Goal: Information Seeking & Learning: Find specific fact

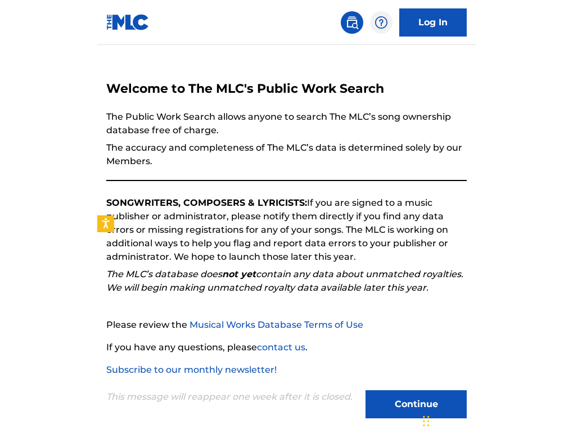
scroll to position [27, 0]
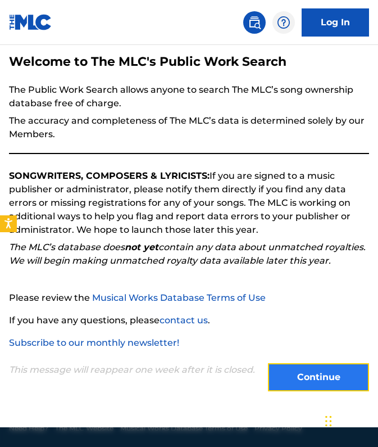
click at [294, 368] on button "Continue" at bounding box center [318, 377] width 101 height 28
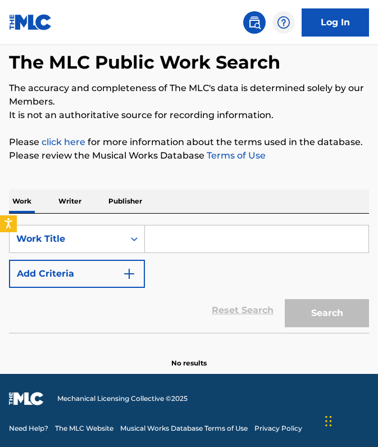
click at [196, 232] on input "Search Form" at bounding box center [257, 238] width 224 height 27
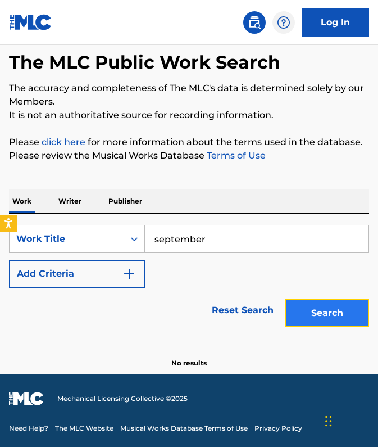
click at [342, 317] on button "Search" at bounding box center [327, 313] width 84 height 28
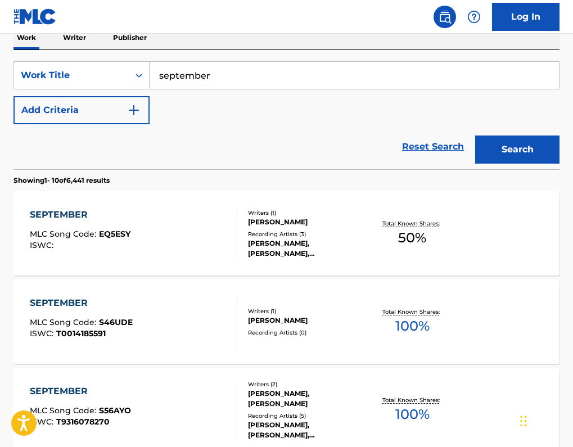
scroll to position [185, 0]
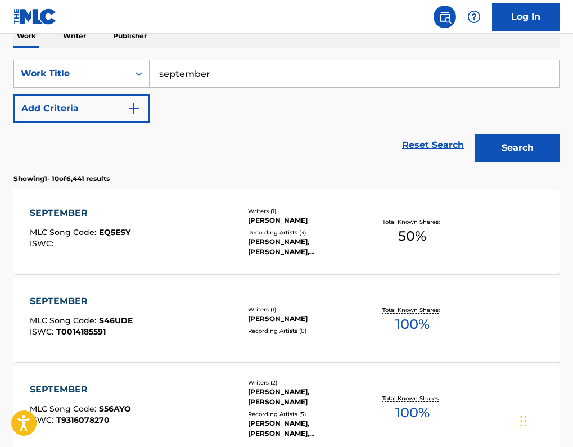
click at [233, 78] on input "september" at bounding box center [353, 73] width 409 height 27
type input "september earth wind and fire"
click at [378, 134] on button "Search" at bounding box center [517, 148] width 84 height 28
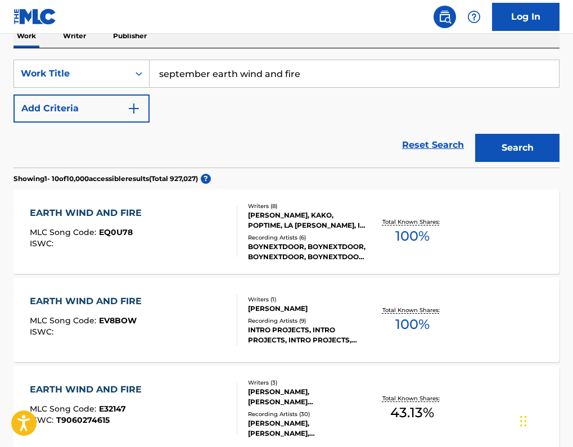
click at [306, 223] on div "ZICO ZICO, KAKO, POPTIME, LA KYUNG YOON, IL SANG CHO, DONG MIN HAN, WOON HAK KI…" at bounding box center [307, 220] width 119 height 20
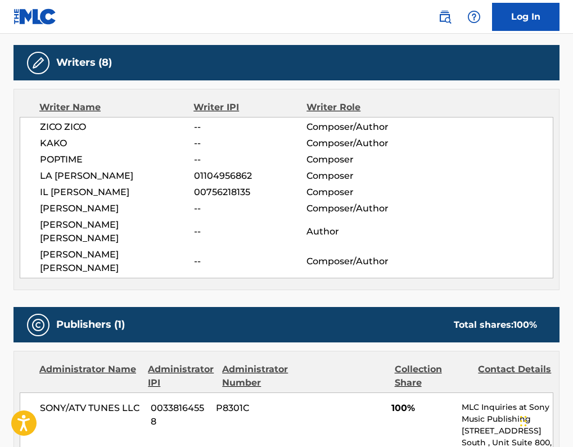
scroll to position [350, 0]
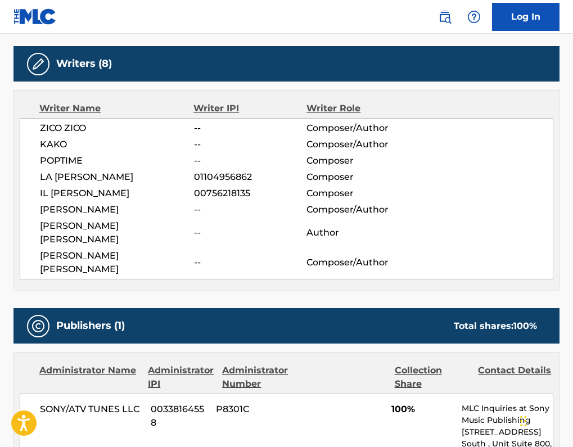
click at [56, 147] on span "KAKO" at bounding box center [117, 144] width 154 height 13
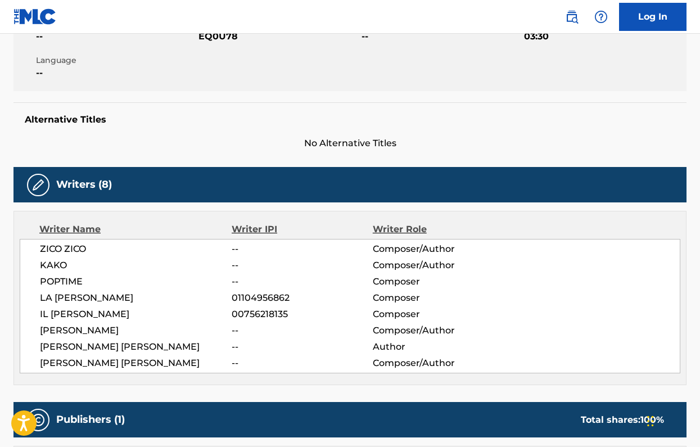
scroll to position [0, 0]
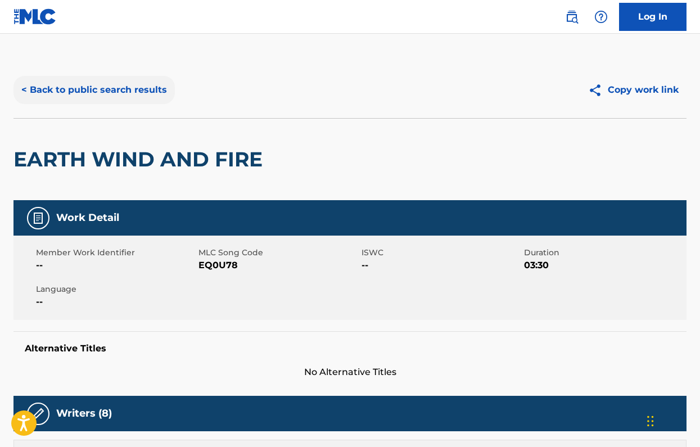
click at [53, 85] on button "< Back to public search results" at bounding box center [93, 90] width 161 height 28
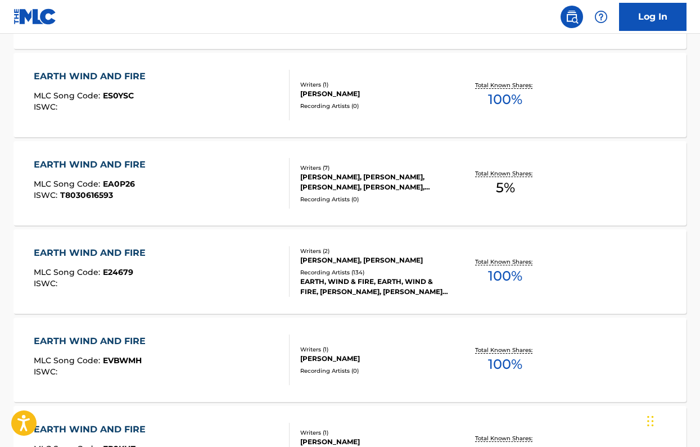
scroll to position [681, 0]
click at [85, 249] on div "EARTH WIND AND FIRE" at bounding box center [92, 252] width 117 height 13
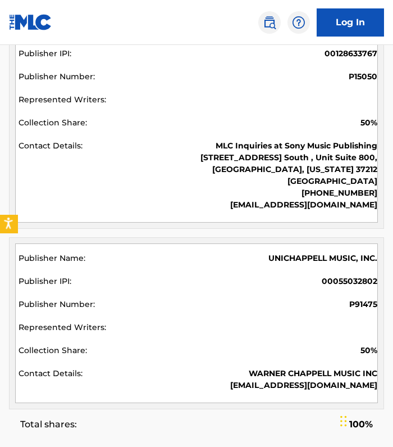
scroll to position [531, 0]
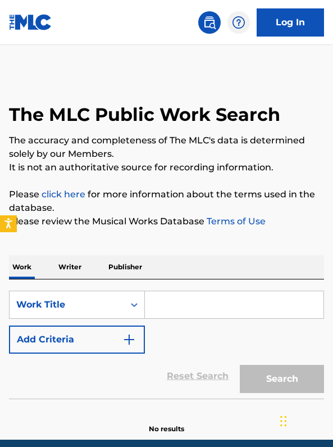
click at [166, 306] on input "Search Form" at bounding box center [234, 304] width 179 height 27
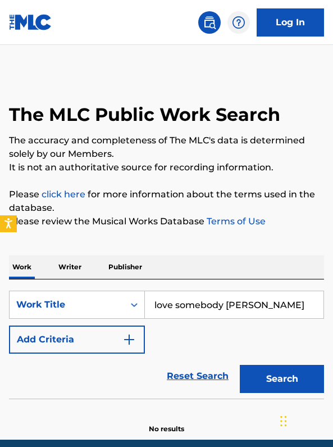
type input "love somebody [PERSON_NAME]"
click at [240, 365] on button "Search" at bounding box center [282, 379] width 84 height 28
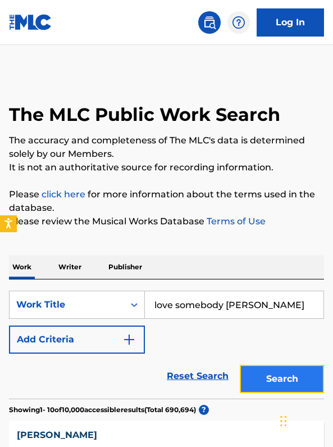
click at [253, 378] on button "Search" at bounding box center [282, 379] width 84 height 28
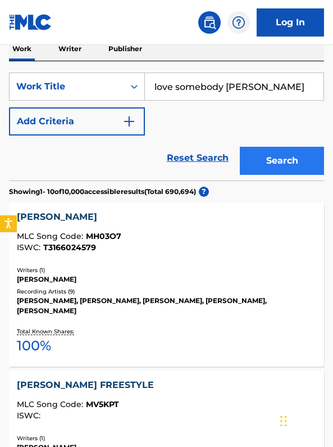
scroll to position [240, 0]
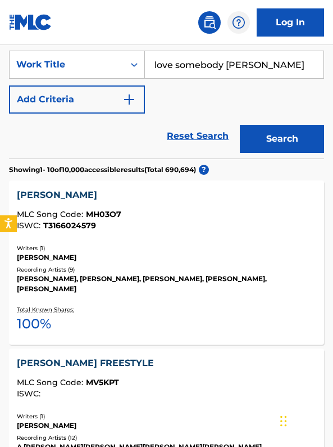
click at [52, 192] on div "[PERSON_NAME]" at bounding box center [167, 194] width 300 height 13
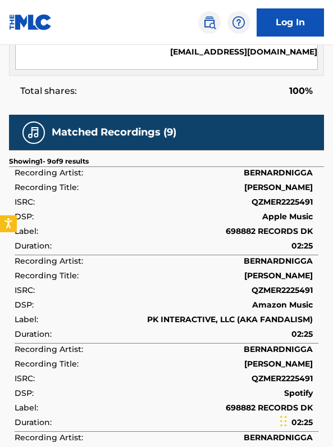
scroll to position [723, 0]
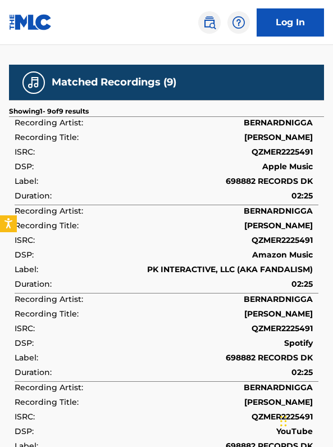
click at [277, 157] on span "QZMER2225491" at bounding box center [282, 152] width 61 height 10
copy span "QZMER2225491"
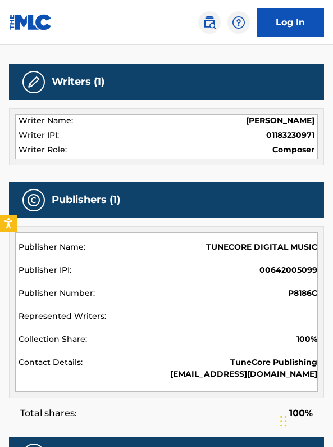
scroll to position [0, 0]
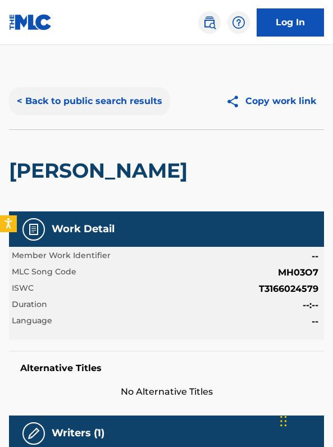
click at [108, 103] on button "< Back to public search results" at bounding box center [89, 101] width 161 height 28
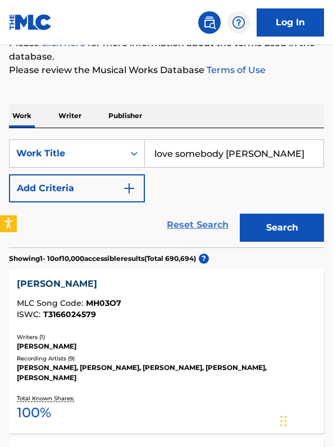
scroll to position [138, 0]
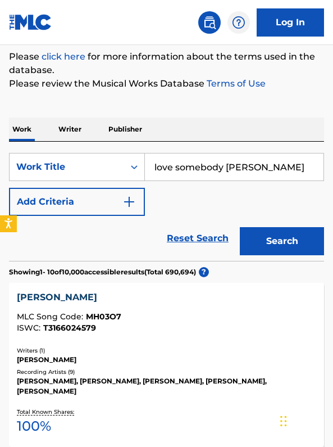
click at [229, 165] on input "love somebody [PERSON_NAME]" at bounding box center [234, 166] width 179 height 27
type input "manchild [PERSON_NAME]"
click at [240, 227] on button "Search" at bounding box center [282, 241] width 84 height 28
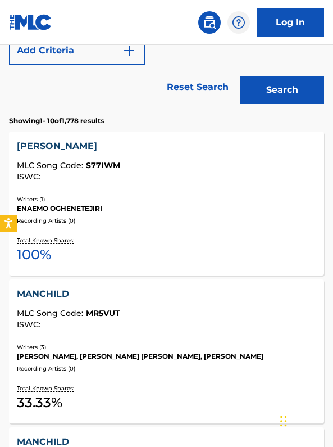
scroll to position [287, 0]
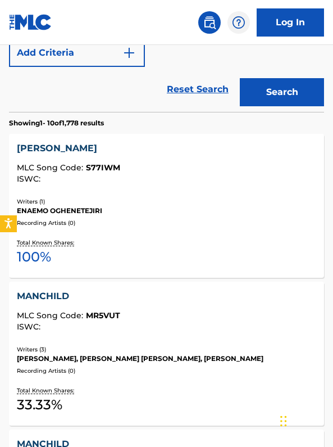
click at [50, 297] on div "MANCHILD" at bounding box center [167, 295] width 300 height 13
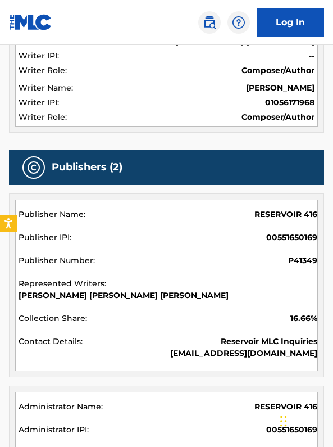
scroll to position [418, 0]
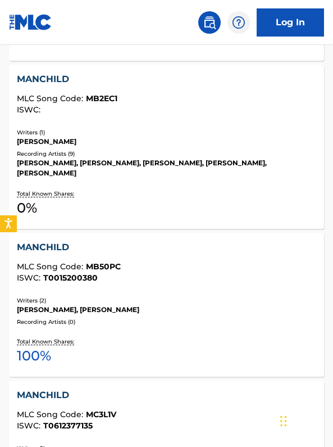
scroll to position [654, 0]
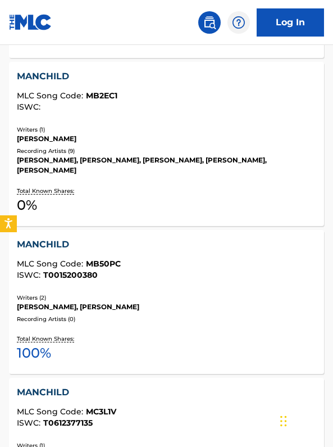
click at [48, 238] on div "MANCHILD" at bounding box center [167, 244] width 300 height 13
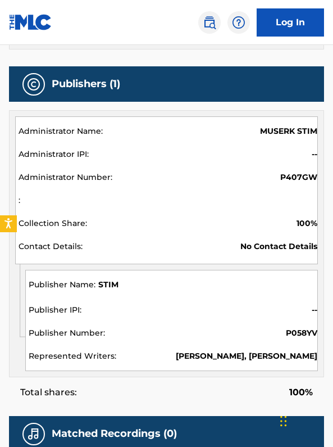
scroll to position [643, 0]
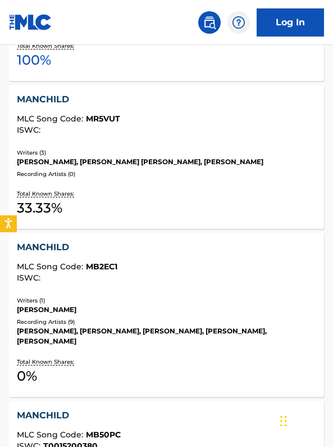
scroll to position [169, 0]
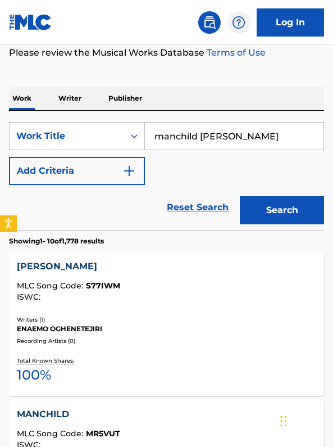
click at [284, 135] on input "manchild [PERSON_NAME]" at bounding box center [234, 136] width 179 height 27
drag, startPoint x: 284, startPoint y: 135, endPoint x: 202, endPoint y: 138, distance: 82.1
click at [202, 138] on input "manchild [PERSON_NAME]" at bounding box center [234, 136] width 179 height 27
type input "manchild [PERSON_NAME]"
click at [240, 196] on button "Search" at bounding box center [282, 210] width 84 height 28
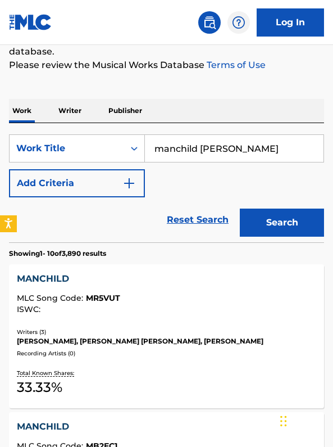
scroll to position [0, 0]
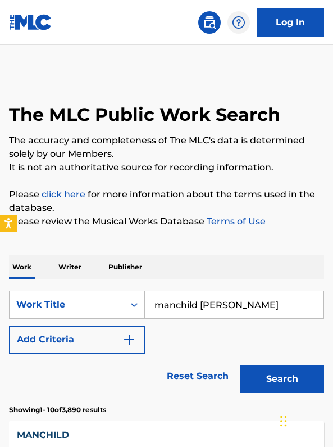
click at [79, 270] on p "Writer" at bounding box center [70, 267] width 30 height 24
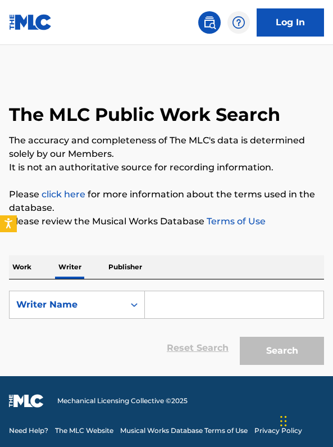
click at [26, 267] on p "Work" at bounding box center [22, 267] width 26 height 24
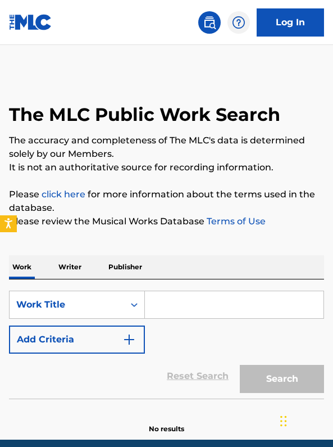
click at [189, 302] on input "Search Form" at bounding box center [234, 304] width 179 height 27
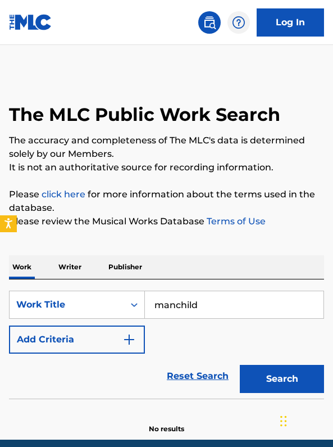
type input "manchild"
click at [240, 365] on button "Search" at bounding box center [282, 379] width 84 height 28
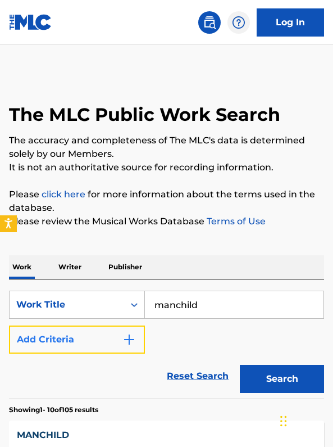
click at [92, 338] on button "Add Criteria" at bounding box center [77, 339] width 136 height 28
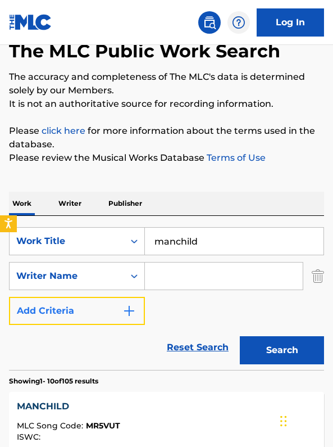
scroll to position [80, 0]
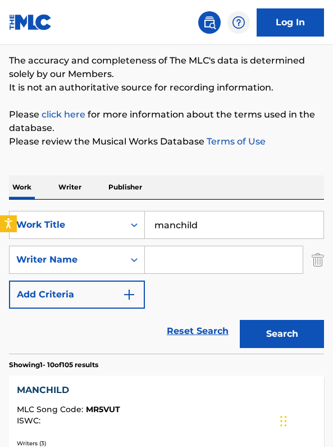
click at [187, 253] on input "Search Form" at bounding box center [224, 259] width 158 height 27
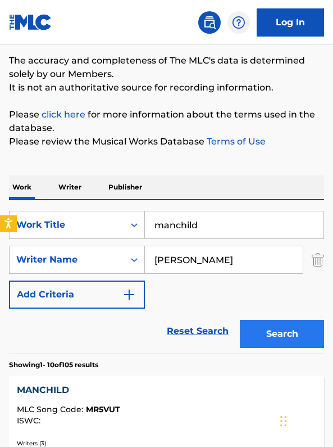
type input "[PERSON_NAME]"
click at [269, 331] on button "Search" at bounding box center [282, 334] width 84 height 28
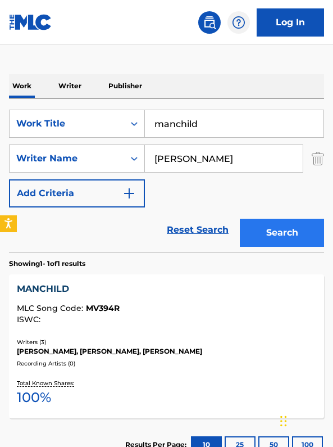
scroll to position [214, 0]
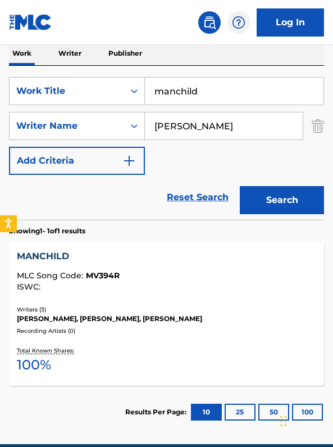
click at [60, 256] on div "MANCHILD" at bounding box center [167, 256] width 300 height 13
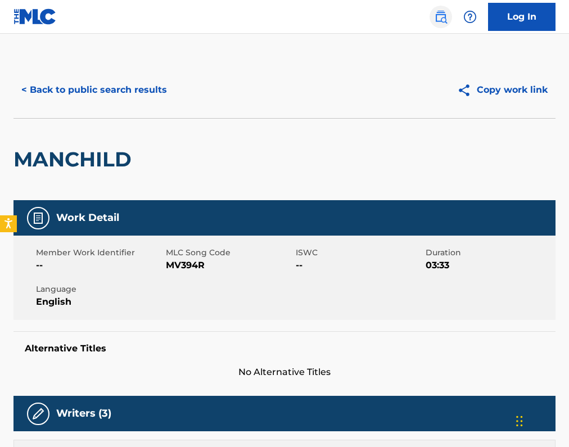
click at [333, 20] on img at bounding box center [440, 16] width 13 height 13
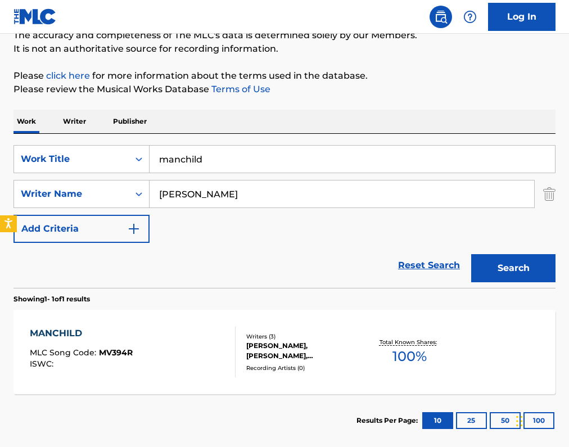
scroll to position [159, 0]
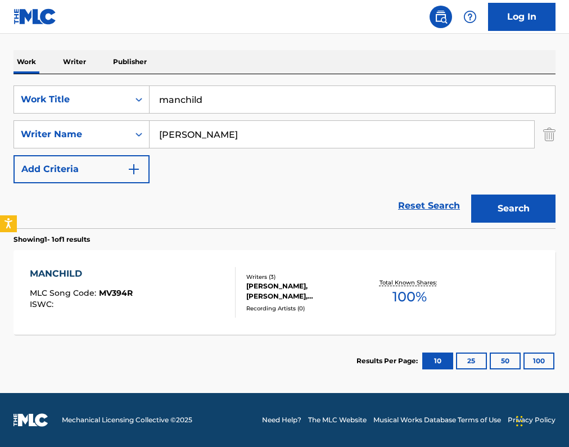
click at [276, 284] on div "[PERSON_NAME], [PERSON_NAME], [PERSON_NAME]" at bounding box center [305, 291] width 118 height 20
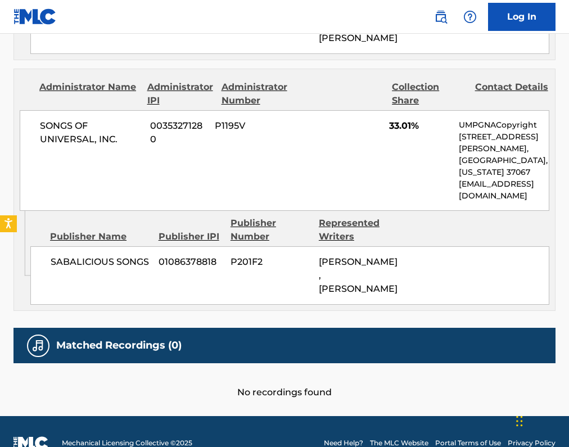
scroll to position [1184, 0]
